Goal: Information Seeking & Learning: Learn about a topic

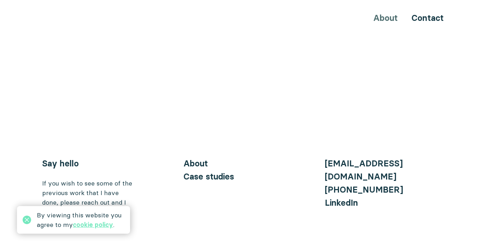
scroll to position [2840, 0]
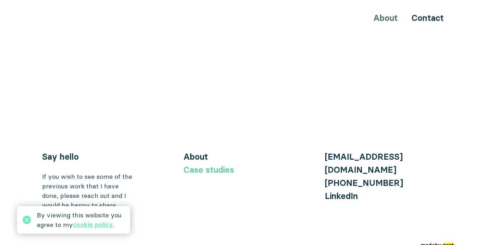
click at [189, 164] on link "Case studies" at bounding box center [209, 169] width 51 height 10
click at [195, 164] on link "Case studies" at bounding box center [209, 169] width 51 height 10
click at [100, 225] on link "cookie policy" at bounding box center [93, 224] width 40 height 8
click at [220, 164] on link "Case studies" at bounding box center [209, 169] width 51 height 10
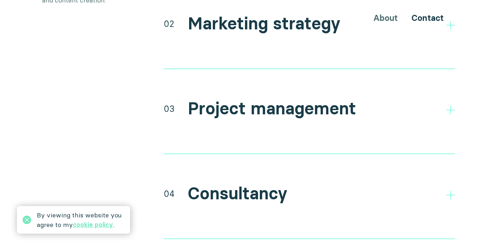
scroll to position [1375, 0]
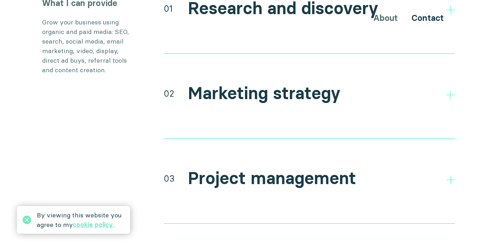
click at [211, 83] on h2 "Marketing strategy" at bounding box center [264, 93] width 153 height 21
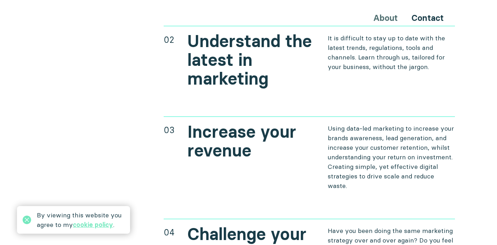
scroll to position [2840, 0]
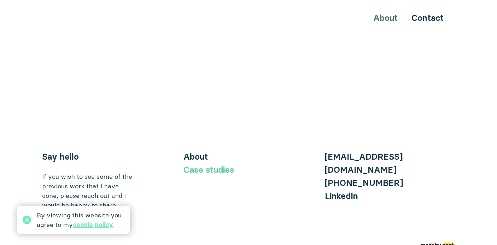
click at [208, 164] on link "Case studies" at bounding box center [209, 169] width 51 height 10
